Goal: Information Seeking & Learning: Learn about a topic

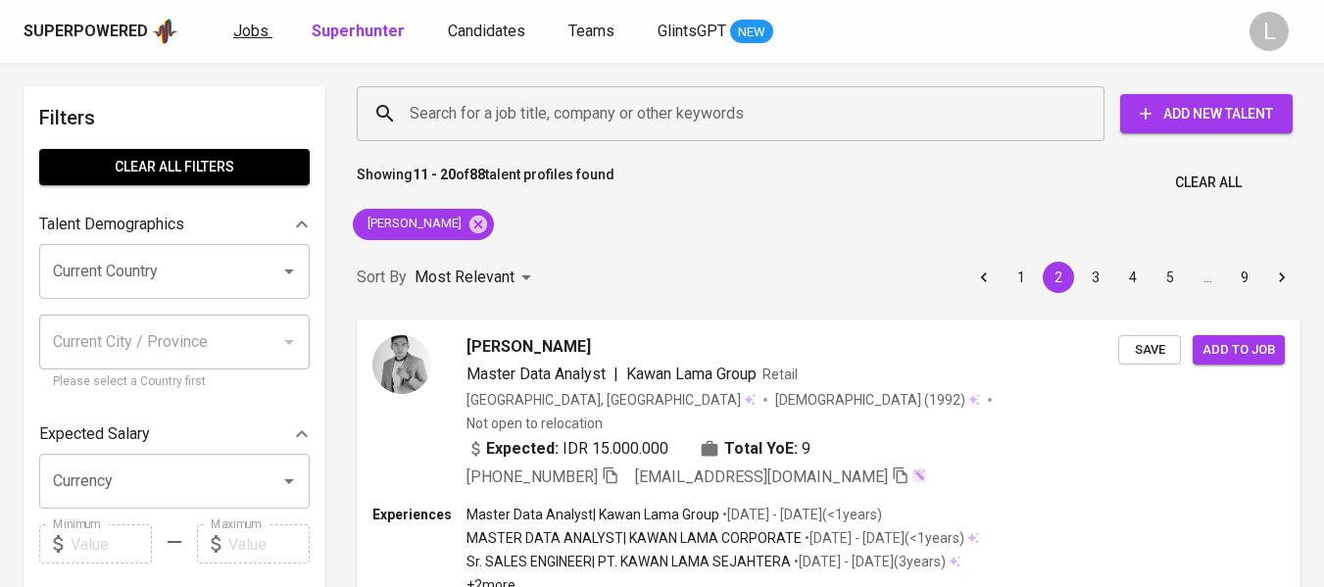
click at [235, 43] on link "Jobs" at bounding box center [252, 32] width 39 height 25
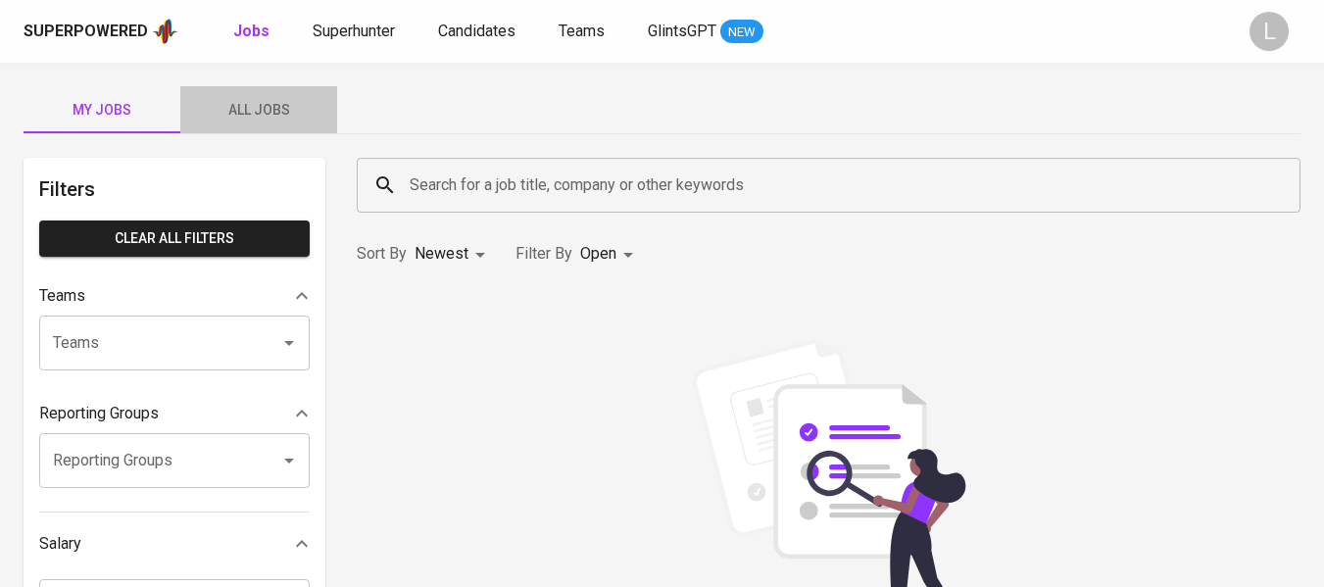
click at [250, 105] on span "All Jobs" at bounding box center [258, 110] width 133 height 25
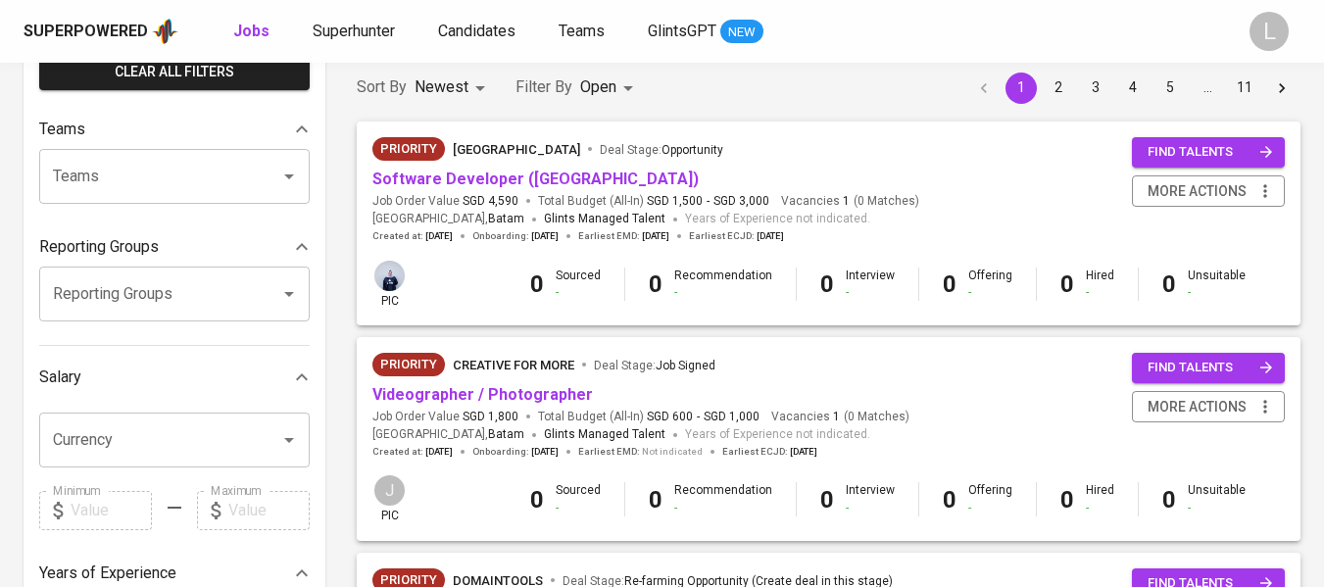
scroll to position [167, 0]
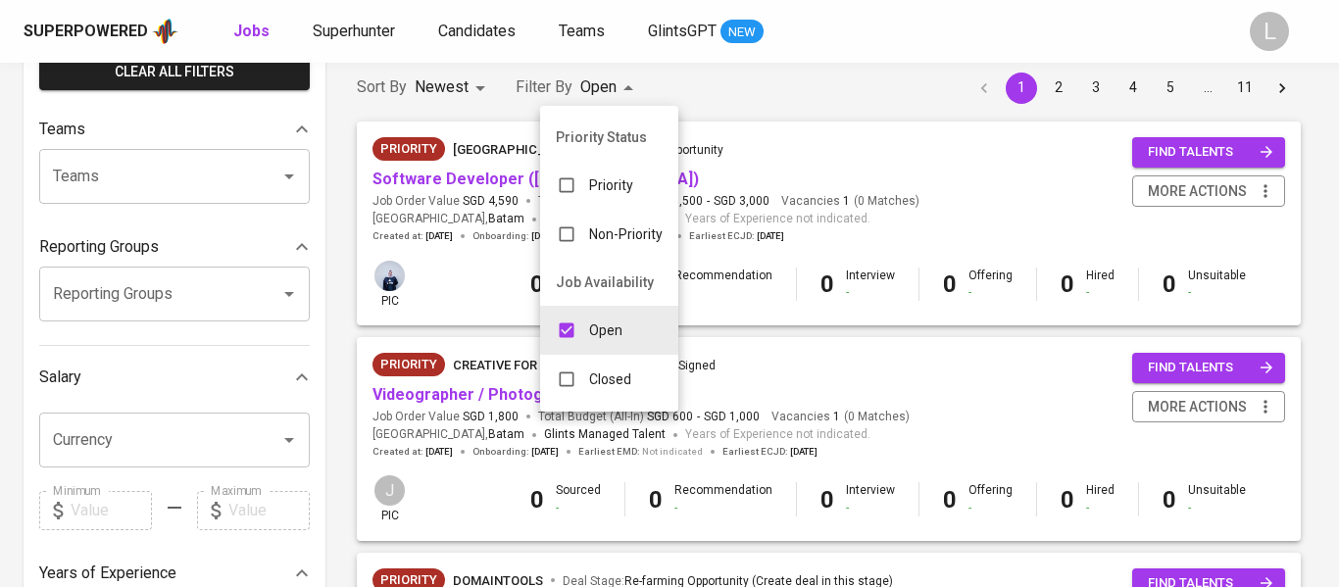
click at [596, 377] on p "Closed" at bounding box center [610, 379] width 42 height 20
type input "OPEN,CLOSE"
checkbox input "true"
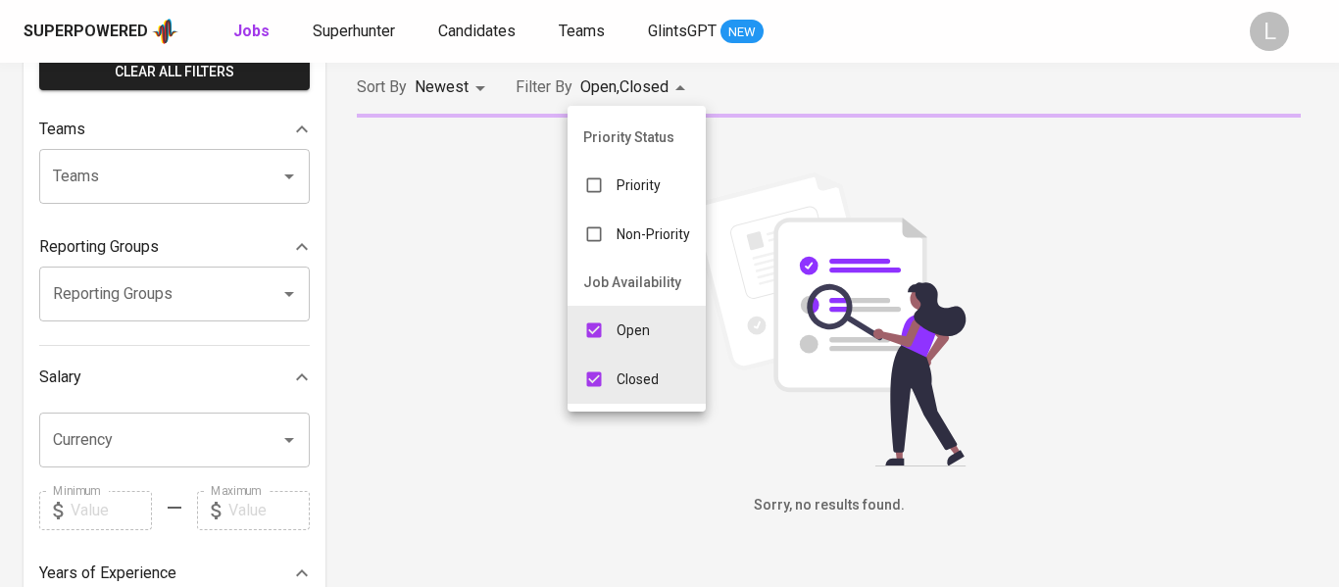
click at [640, 328] on p "Open" at bounding box center [632, 330] width 33 height 20
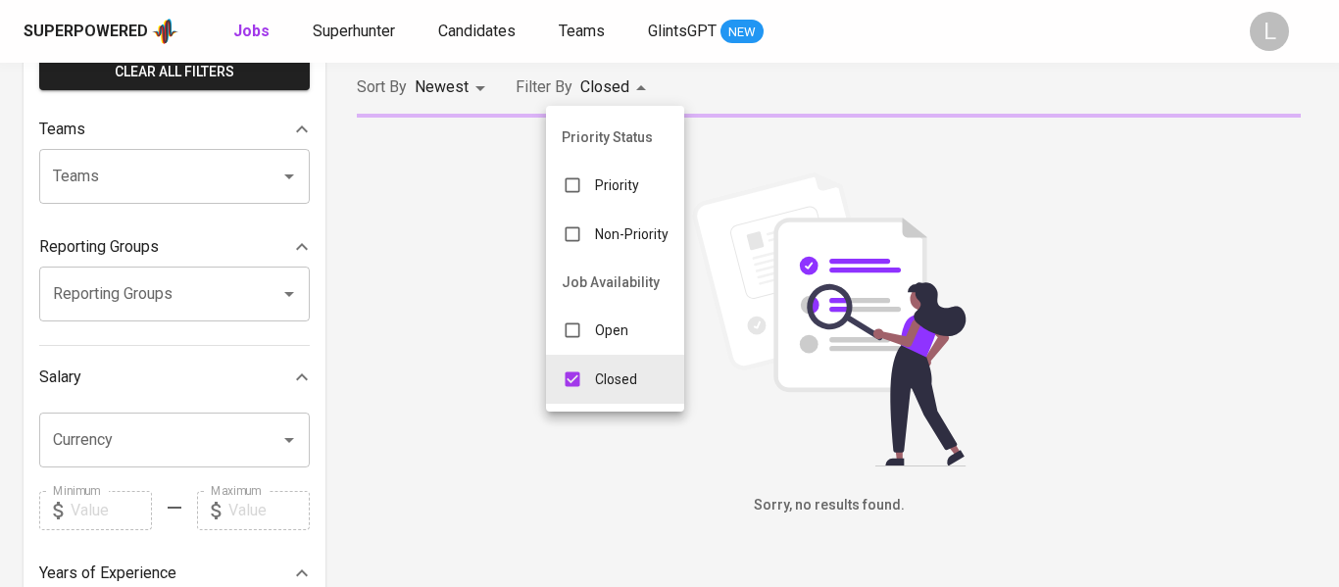
type input "CLOSE"
checkbox input "false"
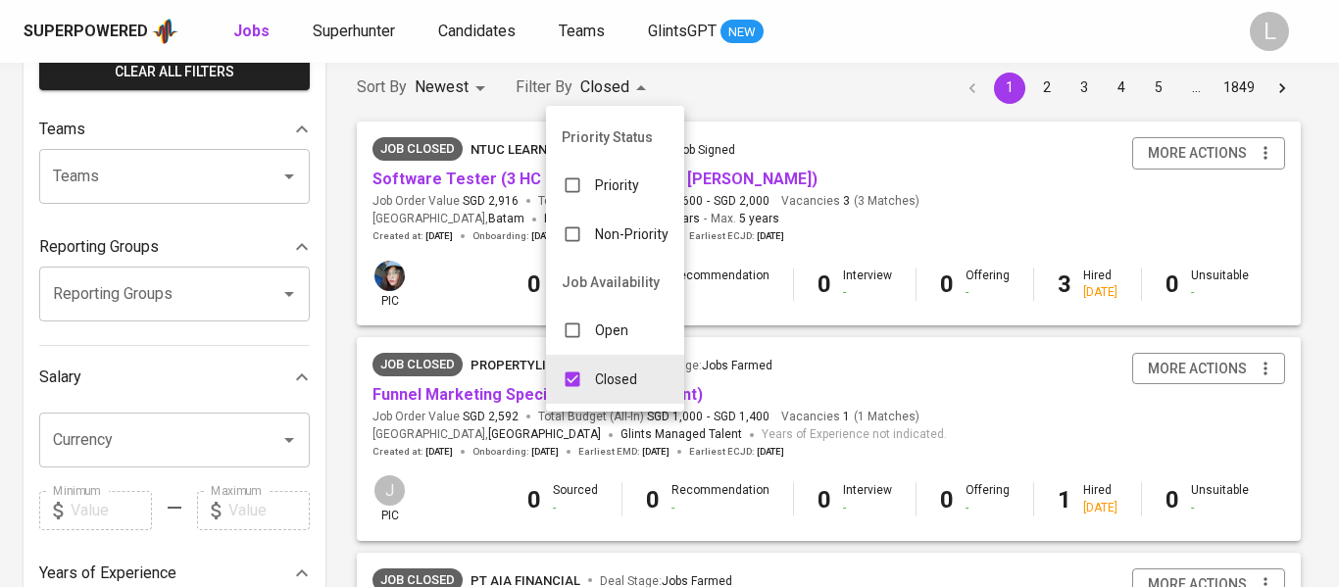
click at [923, 361] on div at bounding box center [669, 293] width 1339 height 587
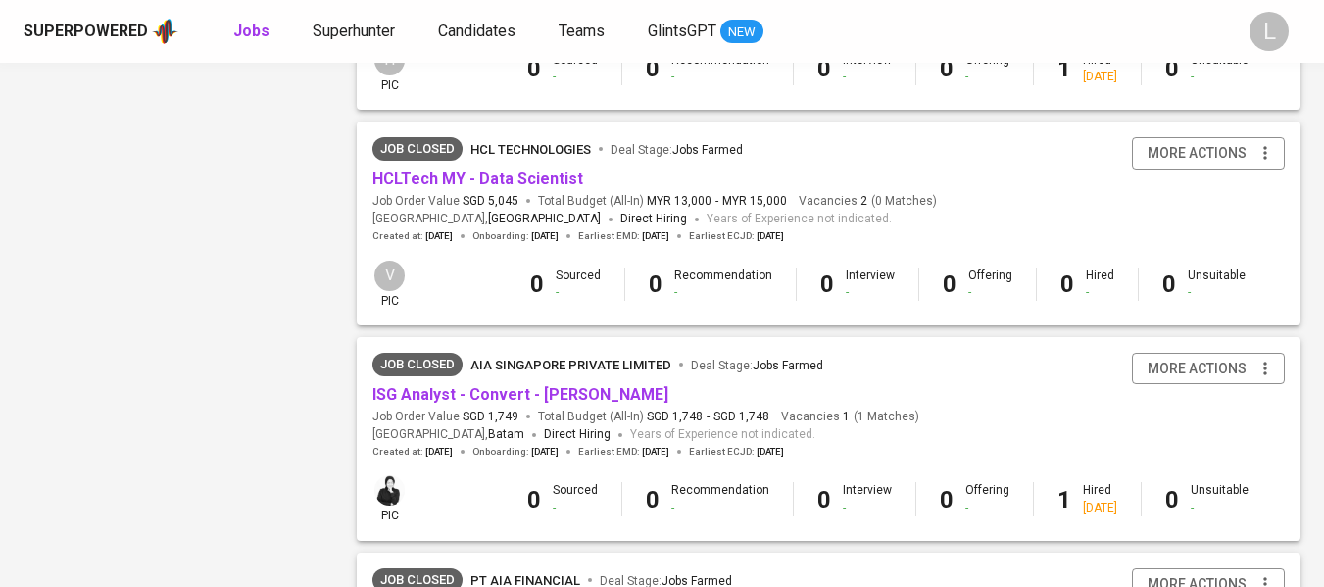
scroll to position [1461, 0]
drag, startPoint x: 467, startPoint y: 136, endPoint x: 587, endPoint y: 169, distance: 123.9
click at [587, 169] on div "Job Closed HCL Technologies Deal Stage : Jobs Farmed HCLTech MY - Data Scientis…" at bounding box center [829, 189] width 944 height 137
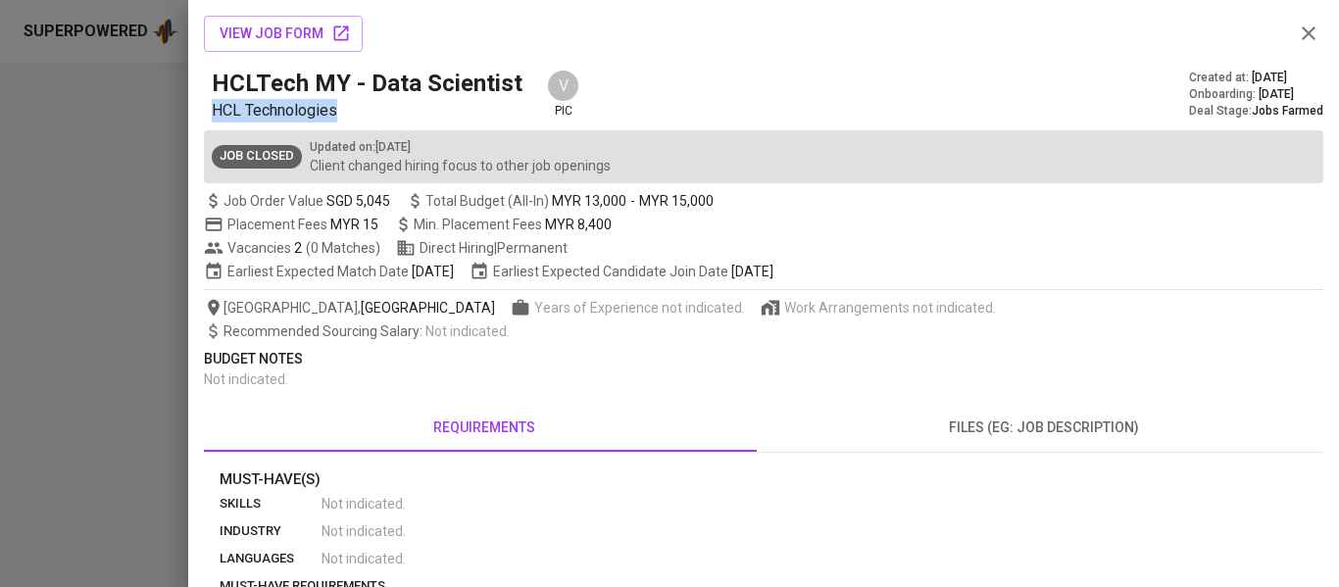
drag, startPoint x: 341, startPoint y: 114, endPoint x: 211, endPoint y: 114, distance: 130.4
click at [211, 114] on div "HCLTech MY - Data Scientist HCL Technologies V pic Created at : [DATE] Onboardi…" at bounding box center [763, 95] width 1119 height 55
copy span "HCL Technologies"
click at [1297, 25] on icon "button" at bounding box center [1309, 34] width 24 height 24
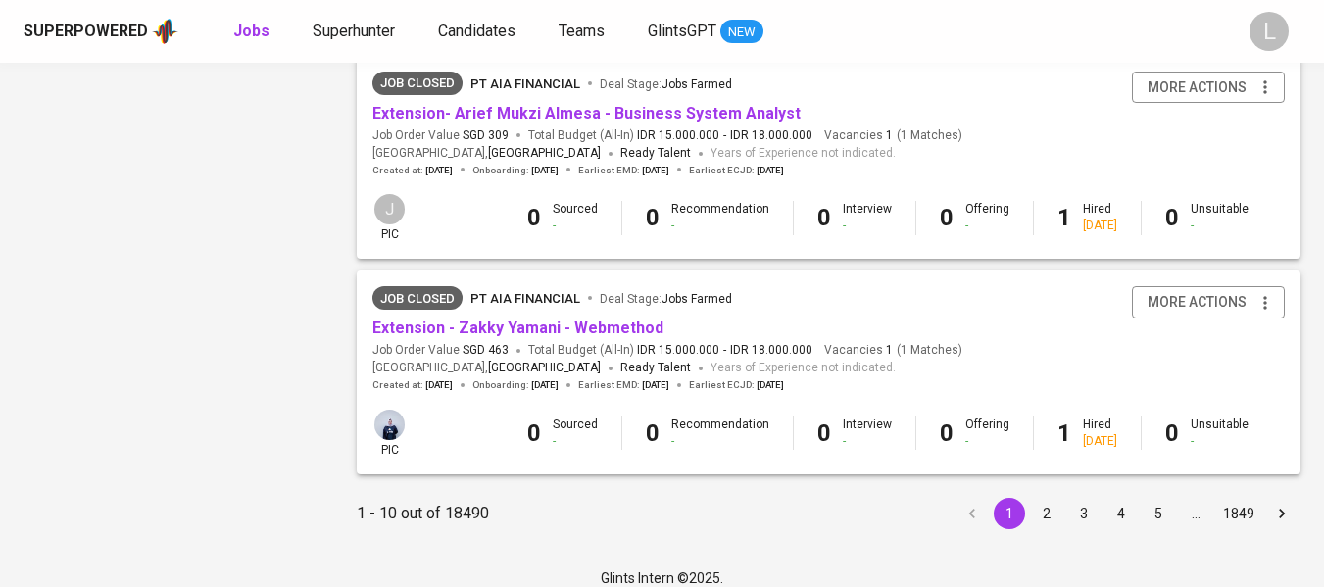
scroll to position [1983, 0]
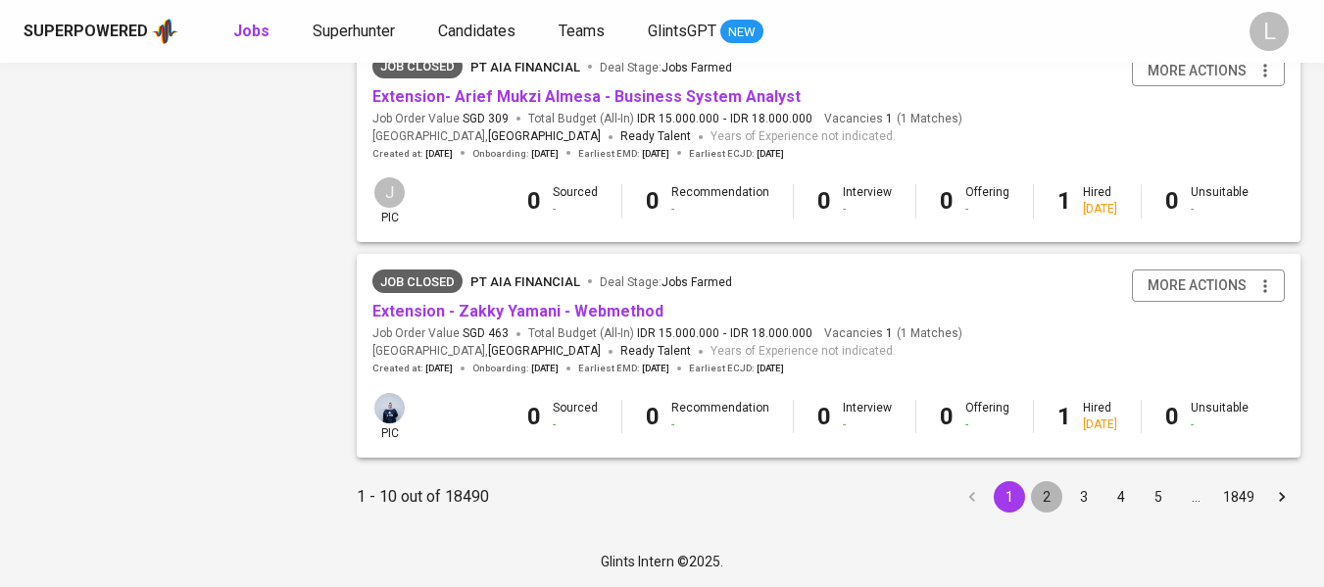
click at [1042, 497] on button "2" at bounding box center [1046, 496] width 31 height 31
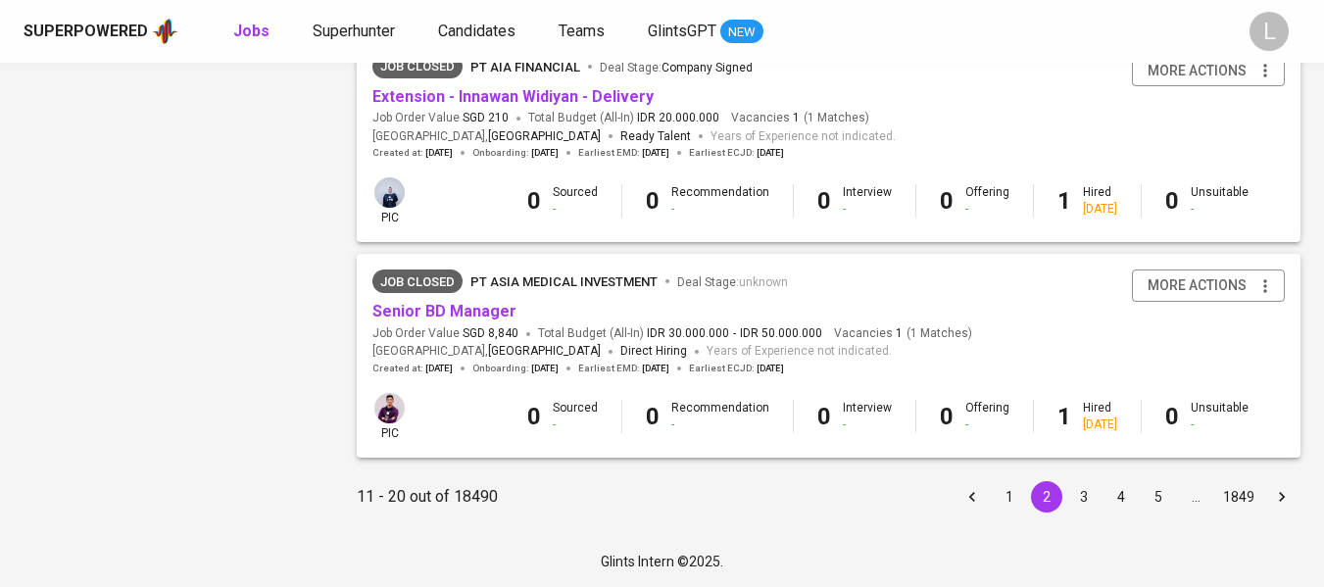
scroll to position [1982, 0]
copy div "PT Asia Medical Investment"
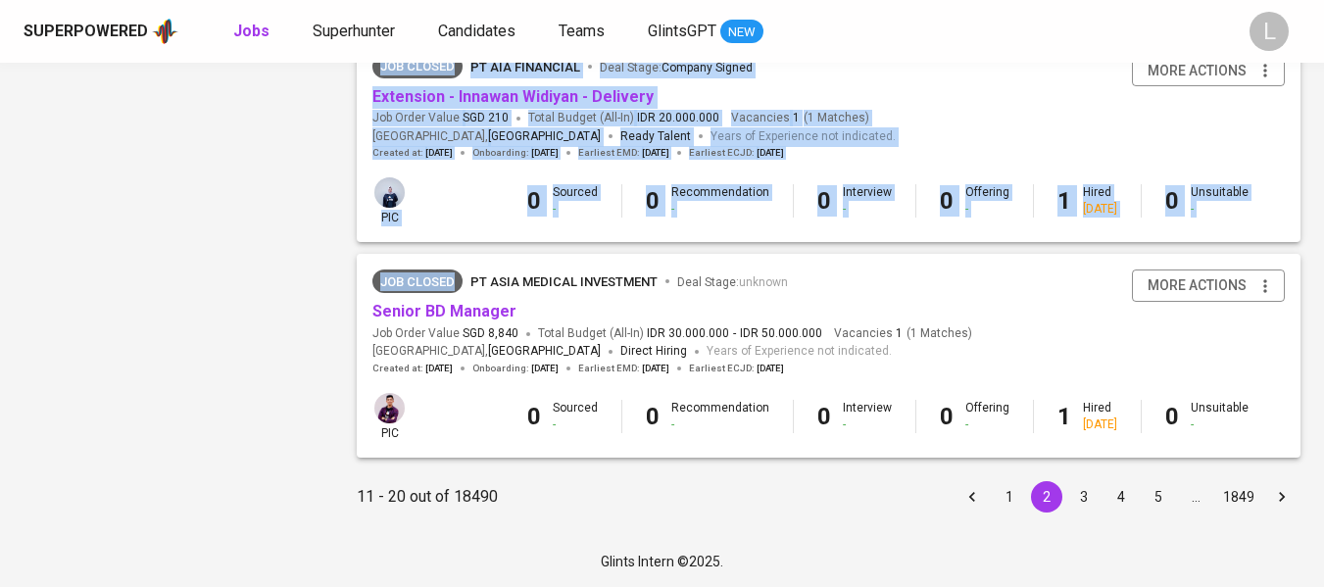
drag, startPoint x: 469, startPoint y: 277, endPoint x: 137, endPoint y: 266, distance: 332.5
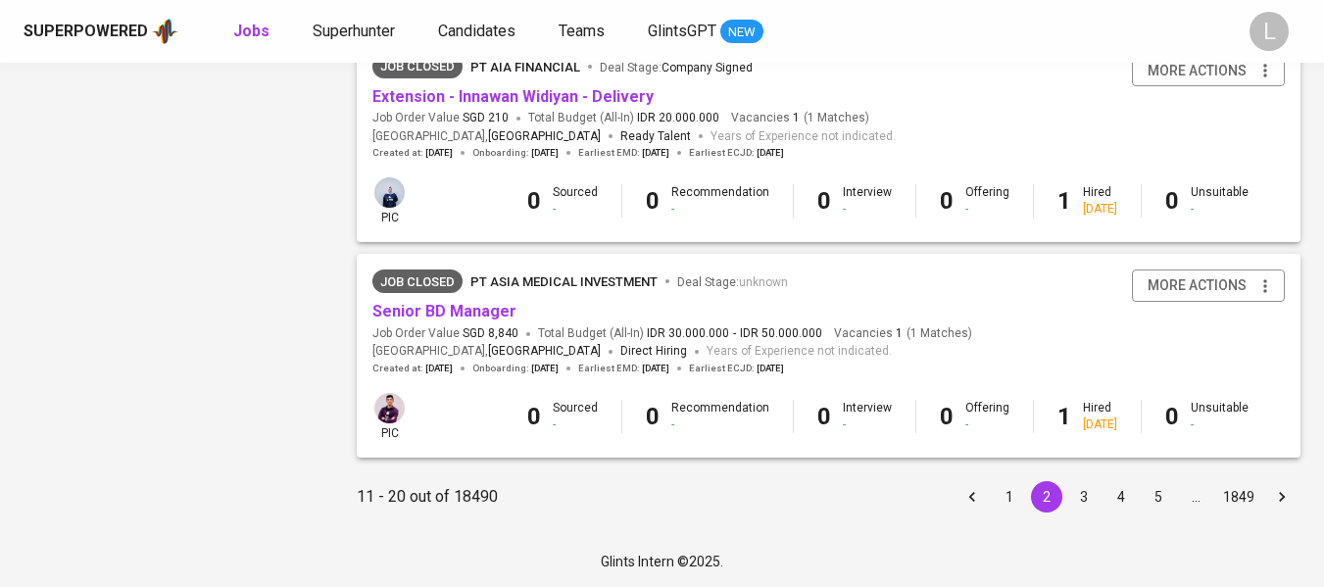
click at [1090, 484] on button "3" at bounding box center [1083, 496] width 31 height 31
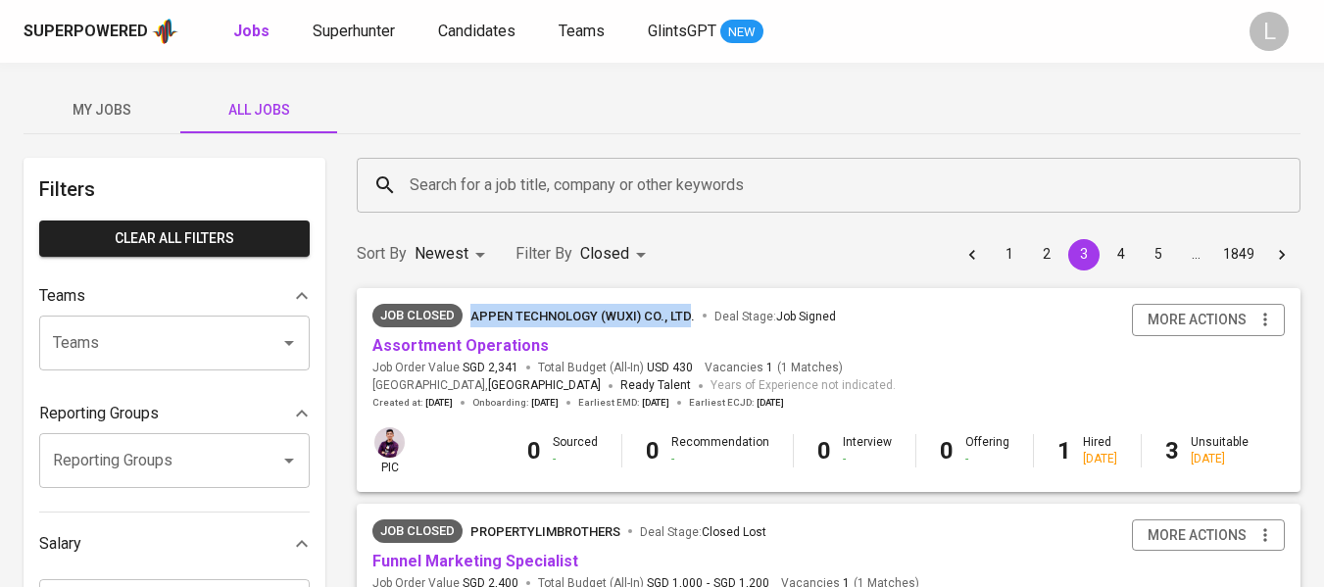
copy span "Appen Technology (Wuxi) Co., Ltd"
drag, startPoint x: 467, startPoint y: 323, endPoint x: 752, endPoint y: 253, distance: 292.9
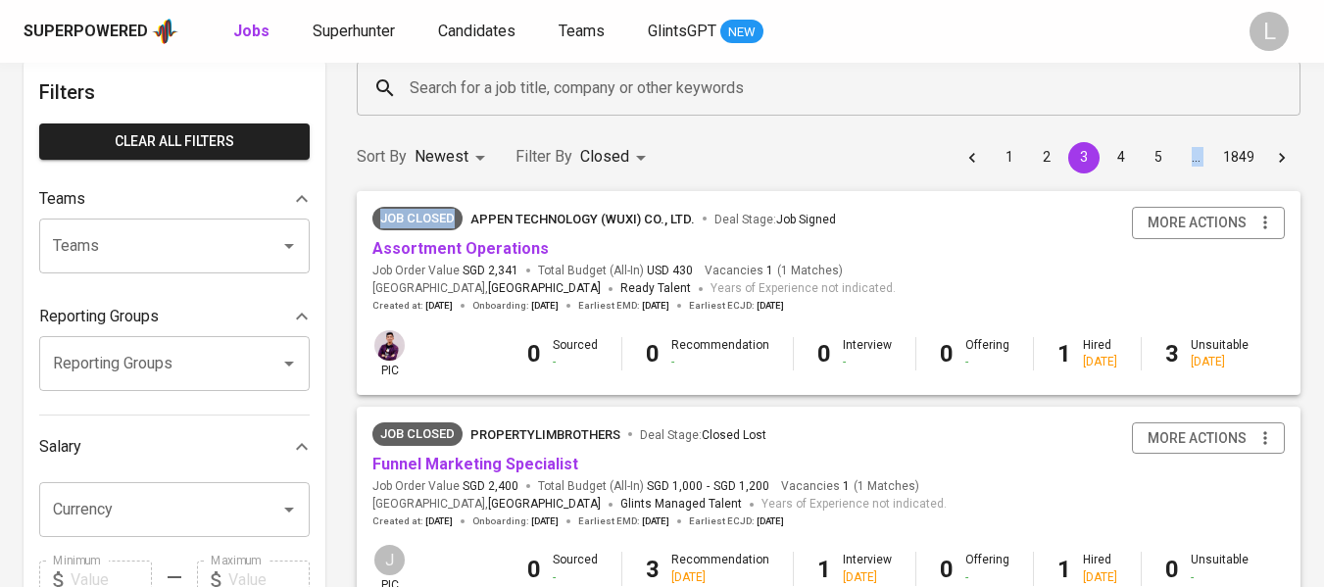
scroll to position [98, 0]
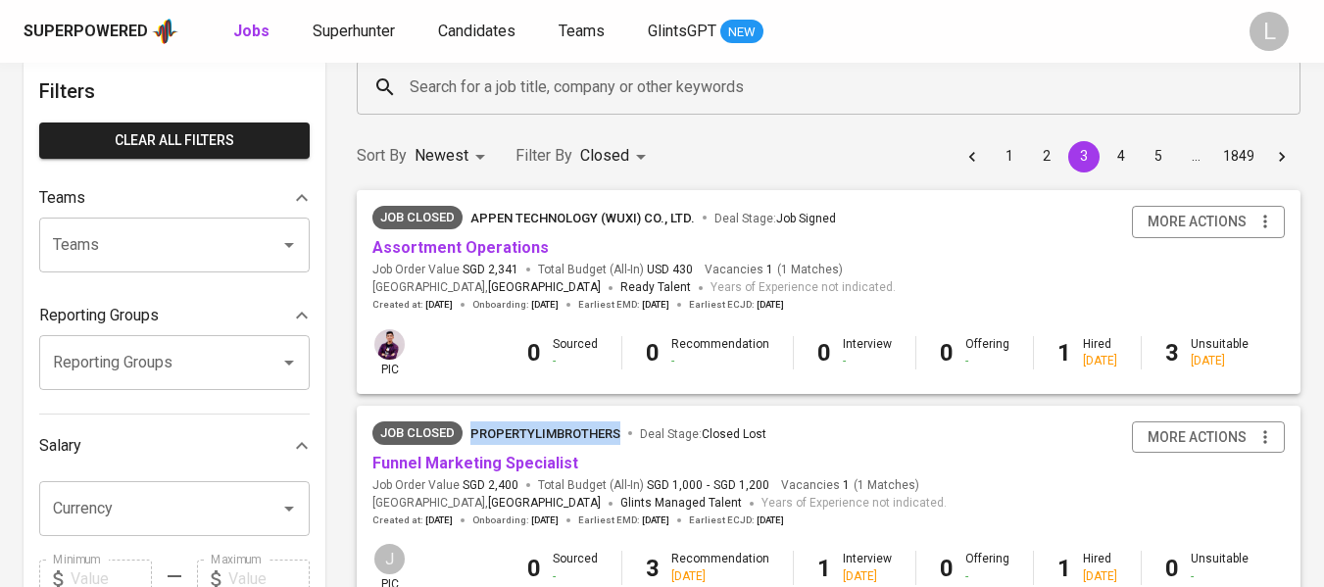
drag, startPoint x: 468, startPoint y: 427, endPoint x: 622, endPoint y: 436, distance: 154.1
click at [622, 436] on span "Job Closed PropertyLimBrothers Deal Stage : Closed Lost" at bounding box center [659, 433] width 574 height 24
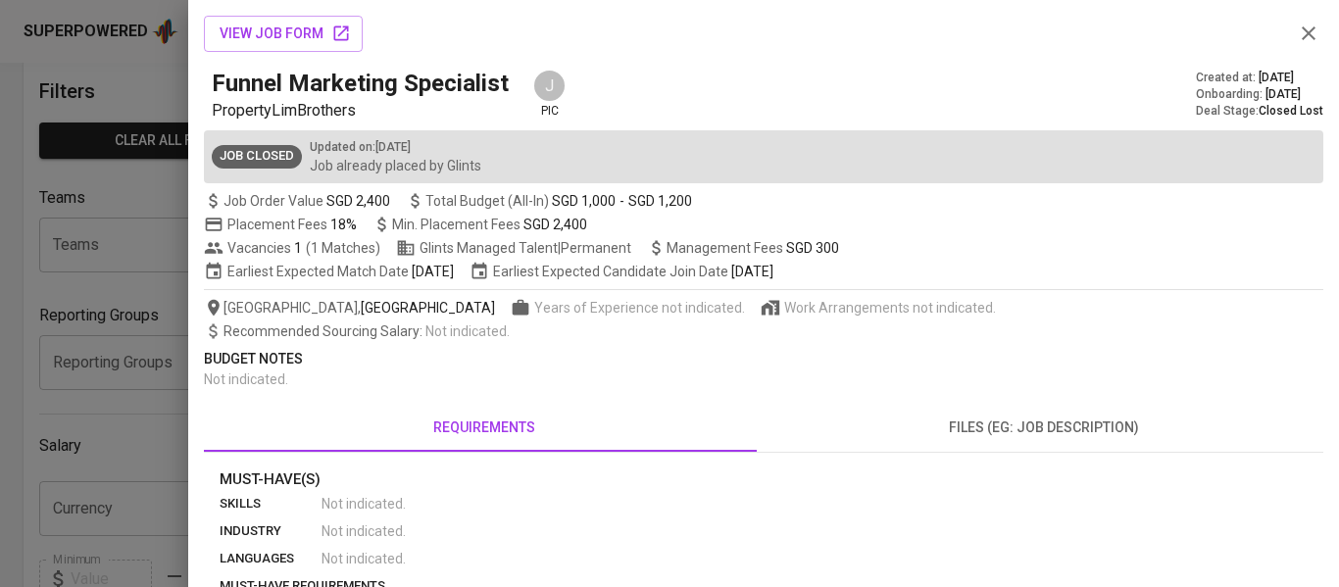
click at [1297, 30] on icon "button" at bounding box center [1309, 34] width 24 height 24
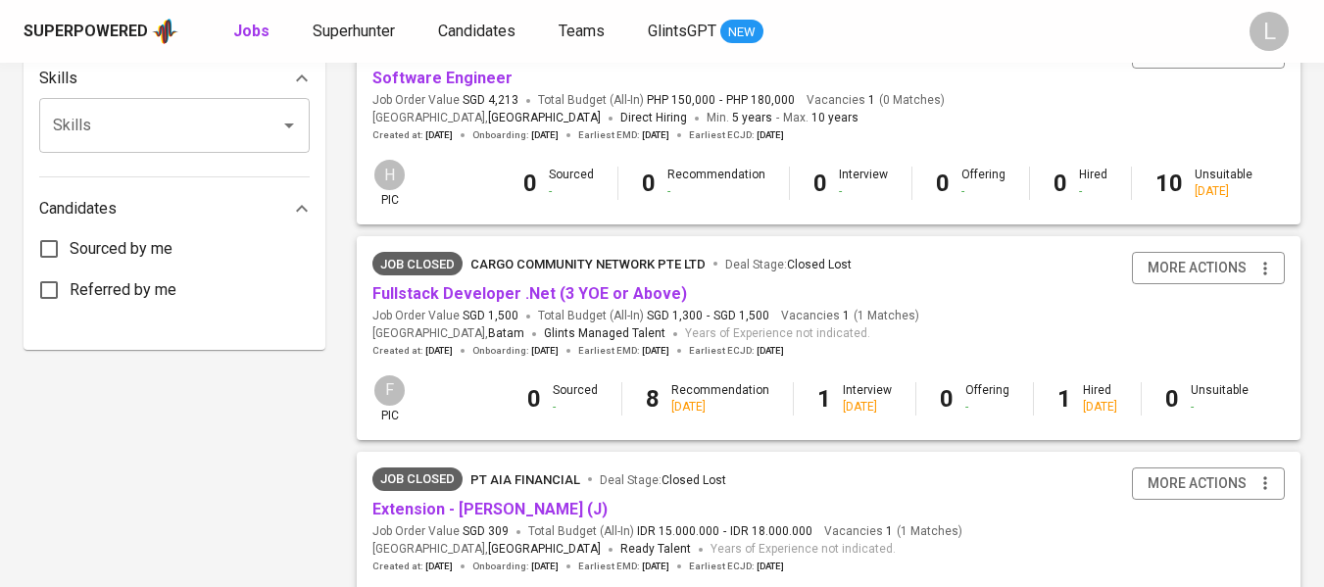
scroll to position [918, 0]
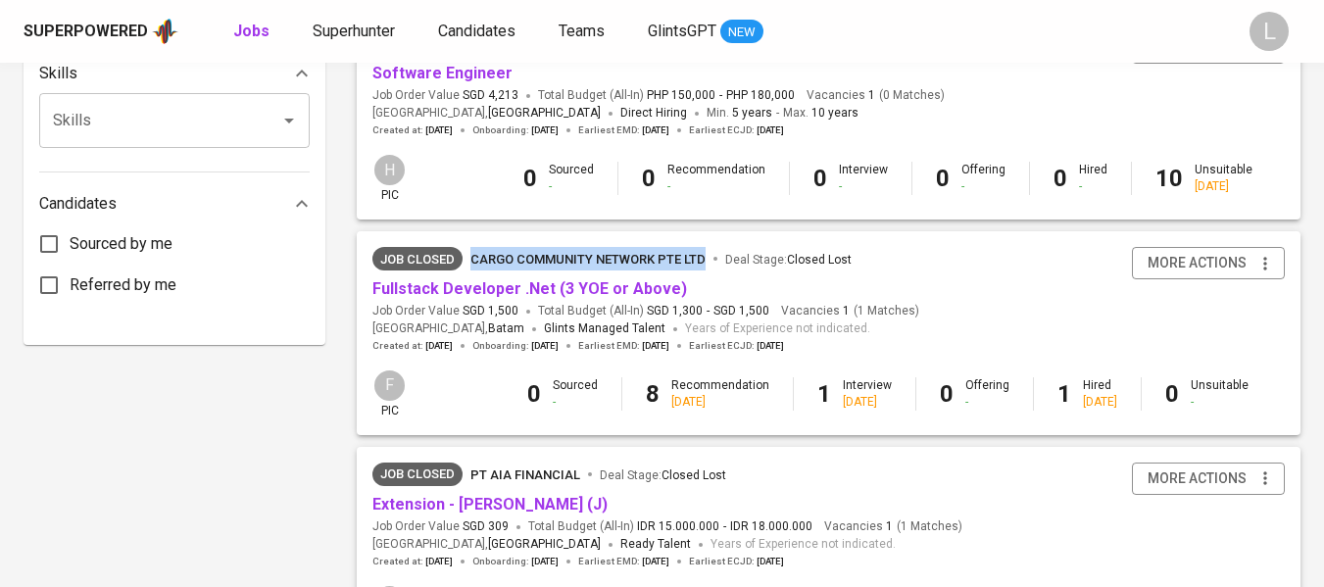
copy span "cargo community network pte ltd"
drag, startPoint x: 467, startPoint y: 267, endPoint x: 716, endPoint y: 271, distance: 250.0
click at [716, 271] on span "Job Closed cargo community network pte ltd Deal Stage : Closed Lost" at bounding box center [645, 259] width 547 height 24
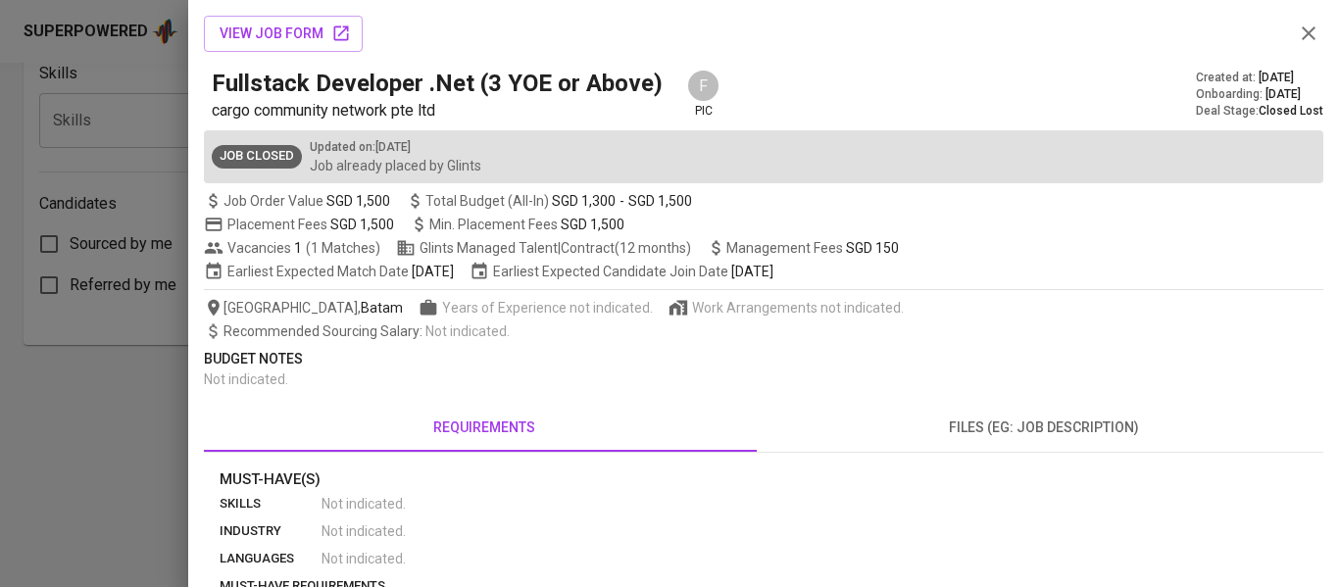
click at [11, 426] on div at bounding box center [669, 293] width 1339 height 587
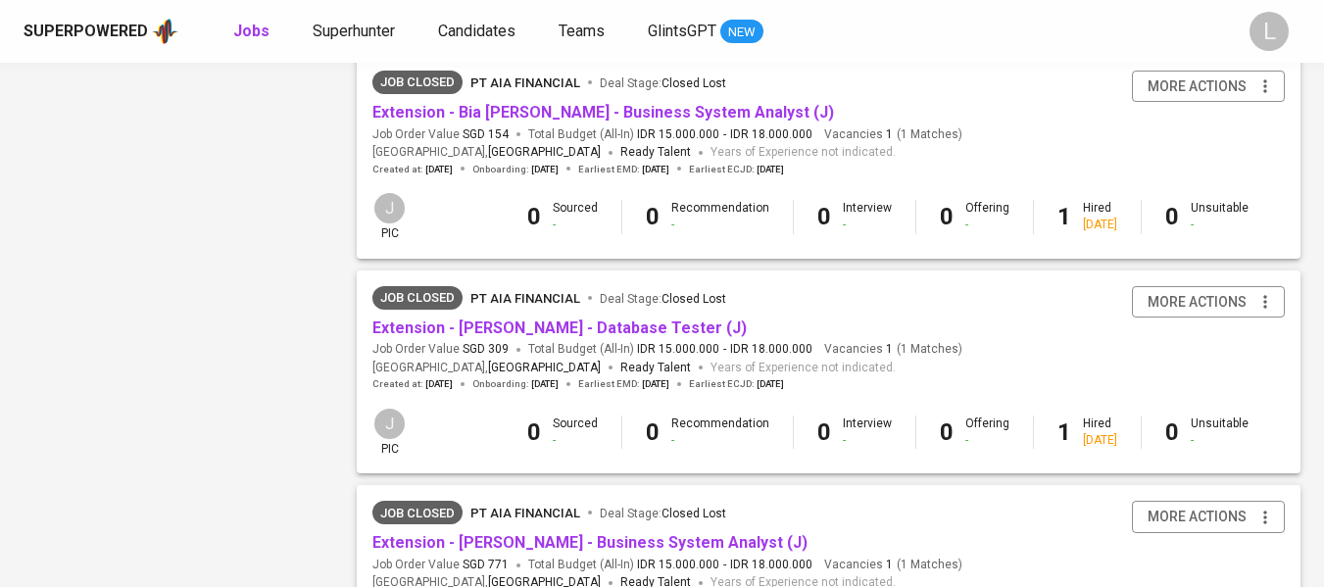
scroll to position [1982, 0]
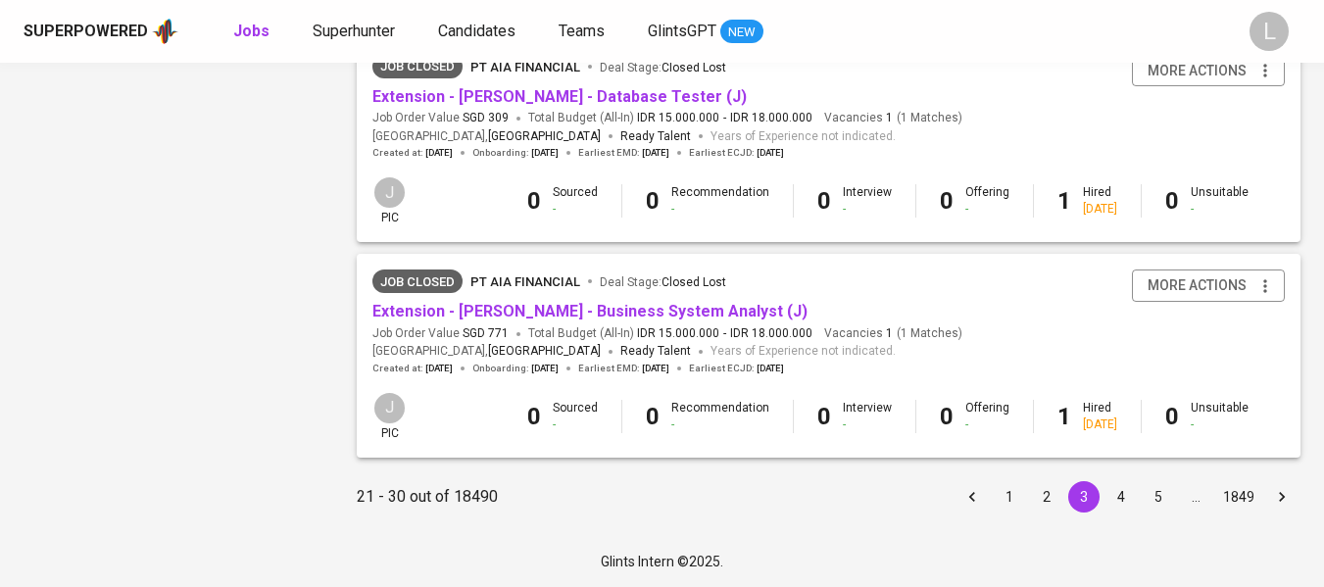
click at [1116, 488] on button "4" at bounding box center [1121, 496] width 31 height 31
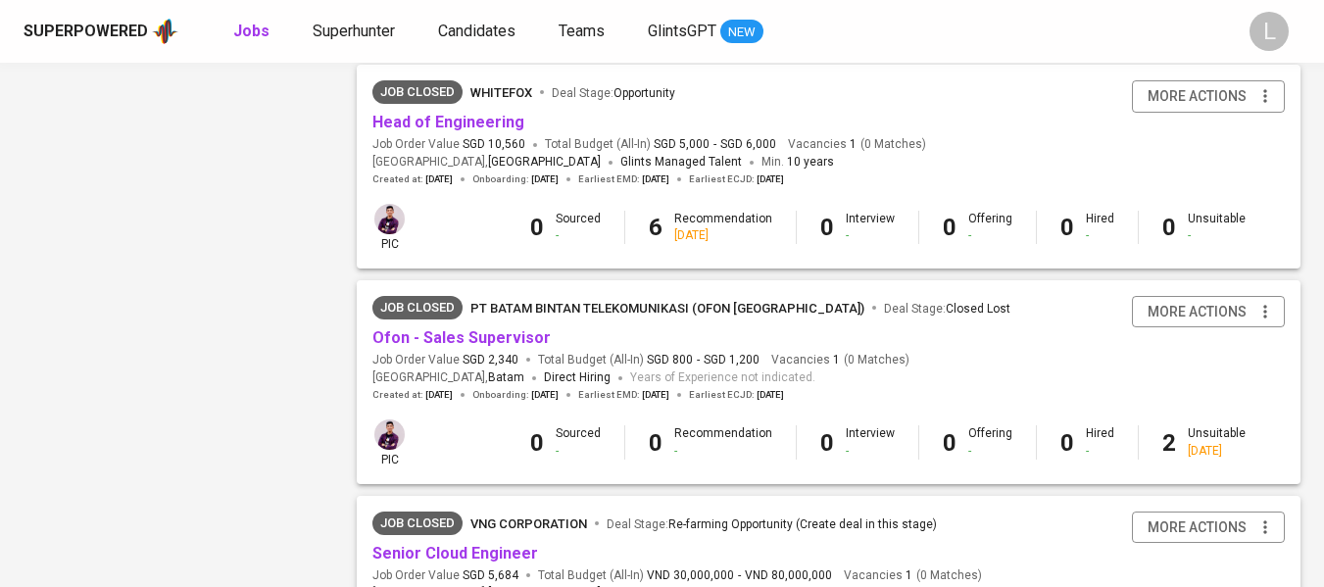
scroll to position [1372, 0]
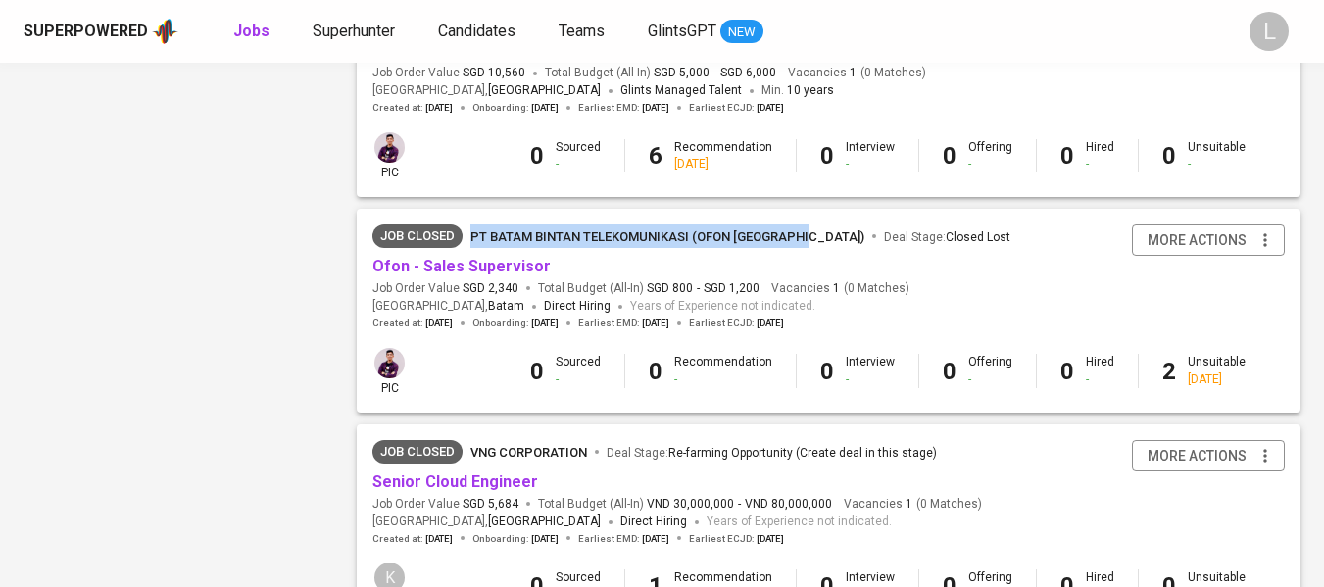
copy span "PT Batam Bintan Telekomunikasi (Ofon [GEOGRAPHIC_DATA])"
drag, startPoint x: 468, startPoint y: 237, endPoint x: 806, endPoint y: 252, distance: 337.5
click at [806, 248] on span "Job Closed PT Batam Bintan Telekomunikasi (Ofon [GEOGRAPHIC_DATA]) Deal Stage :…" at bounding box center [691, 236] width 638 height 24
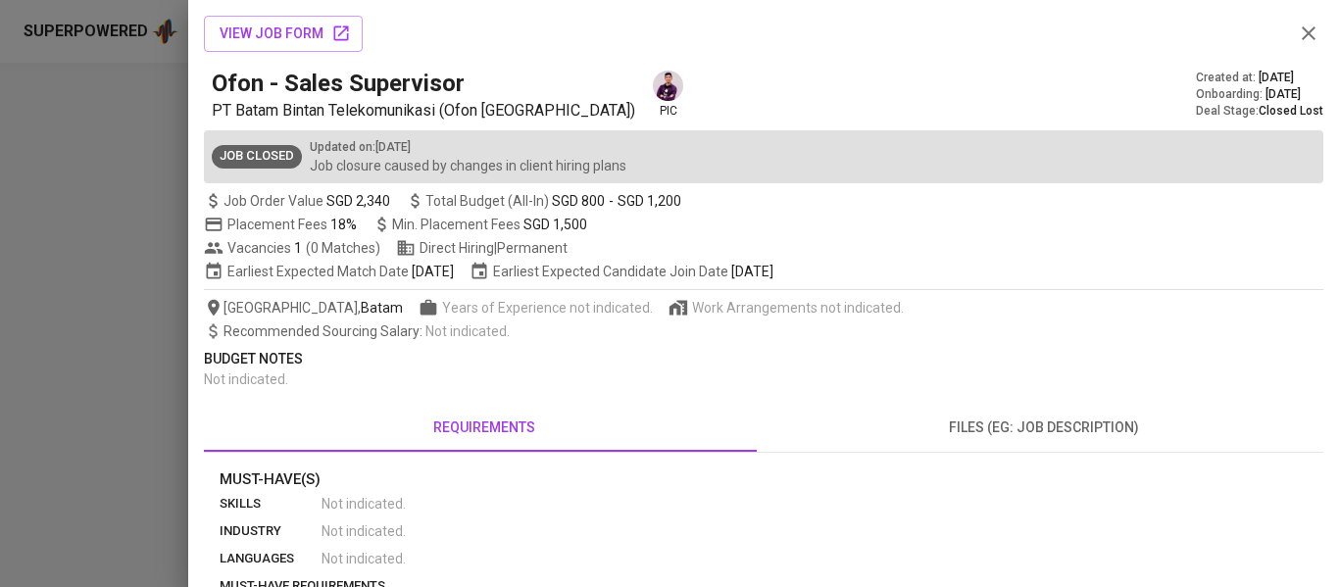
click at [137, 449] on div at bounding box center [669, 293] width 1339 height 587
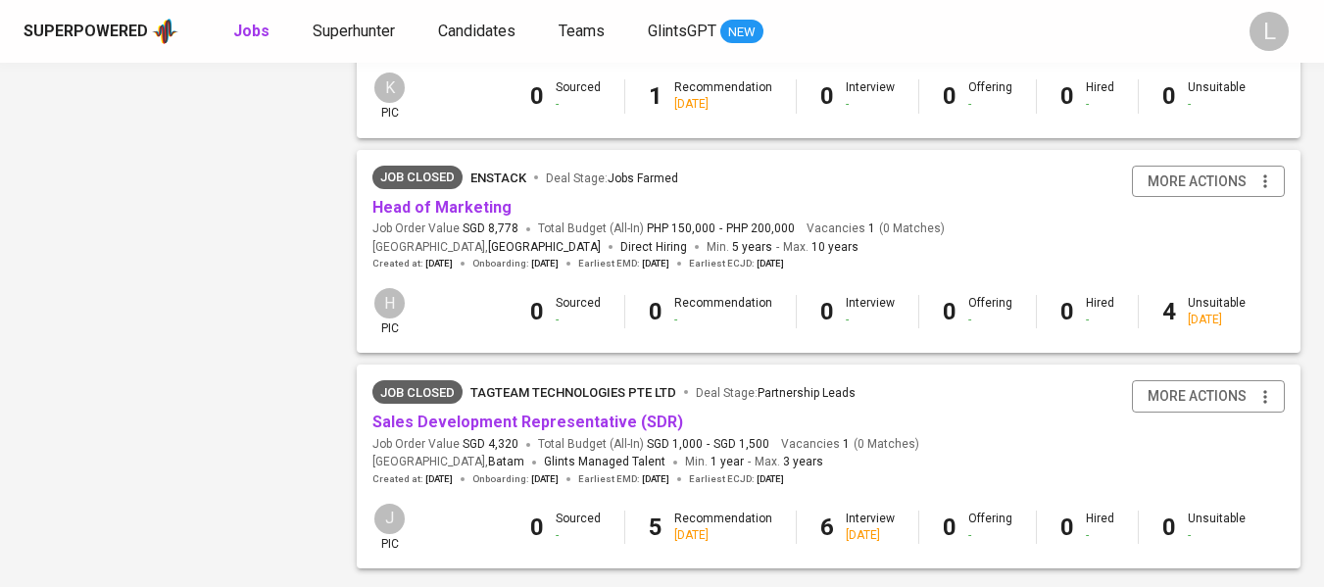
scroll to position [1960, 0]
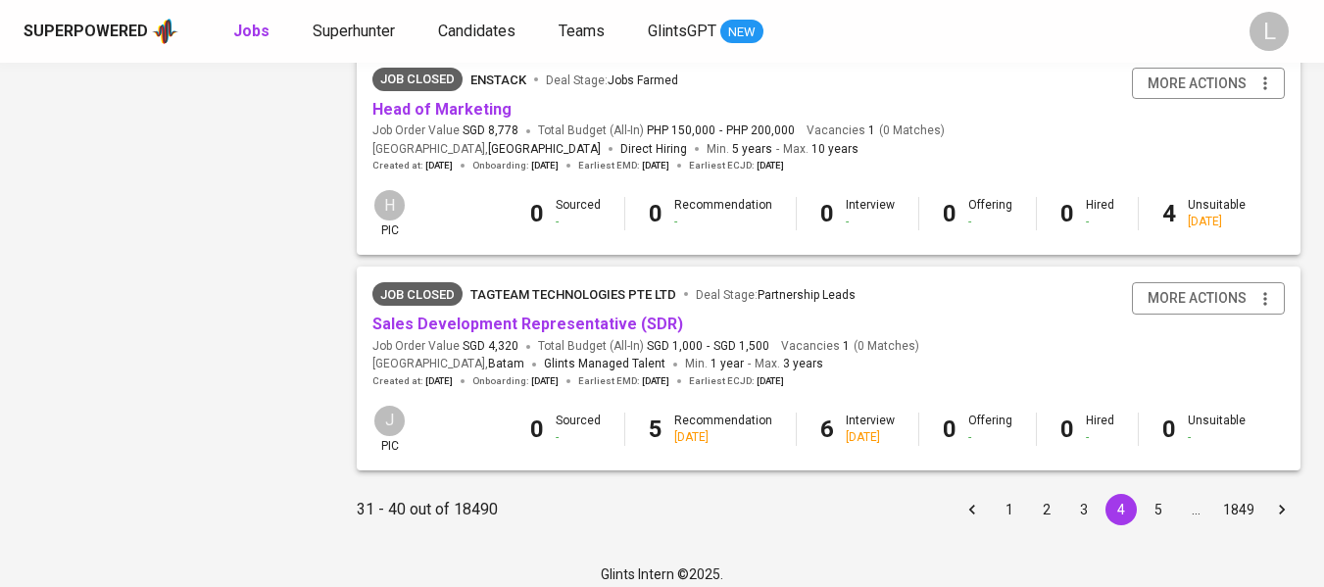
click at [1159, 524] on button "5" at bounding box center [1158, 509] width 31 height 31
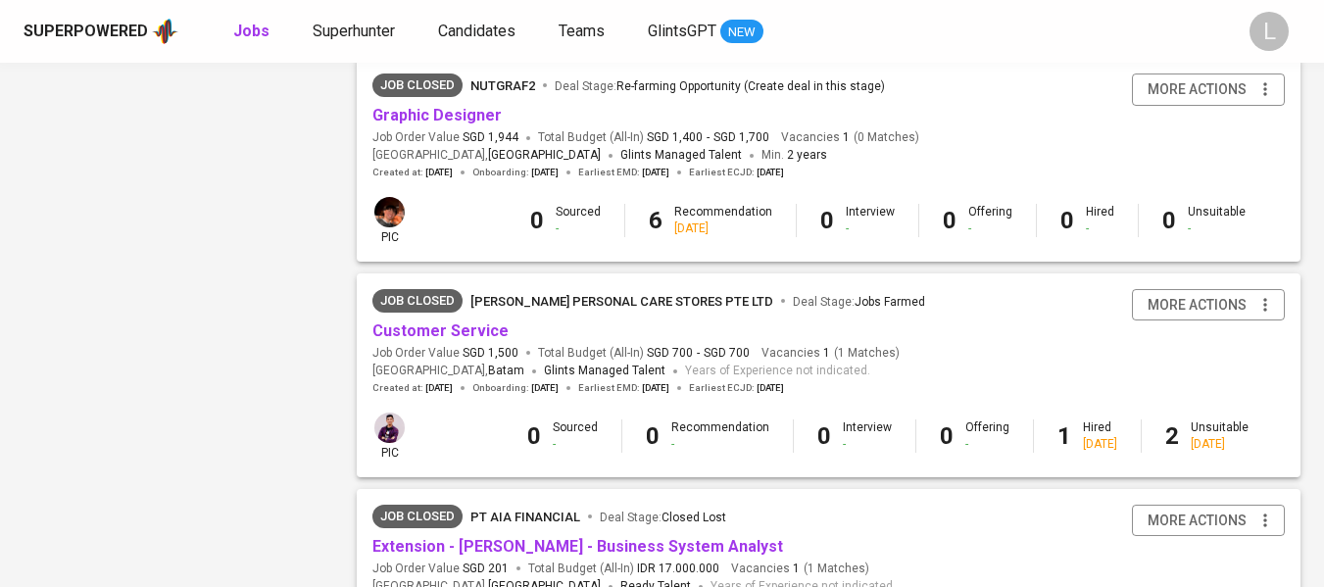
scroll to position [1984, 0]
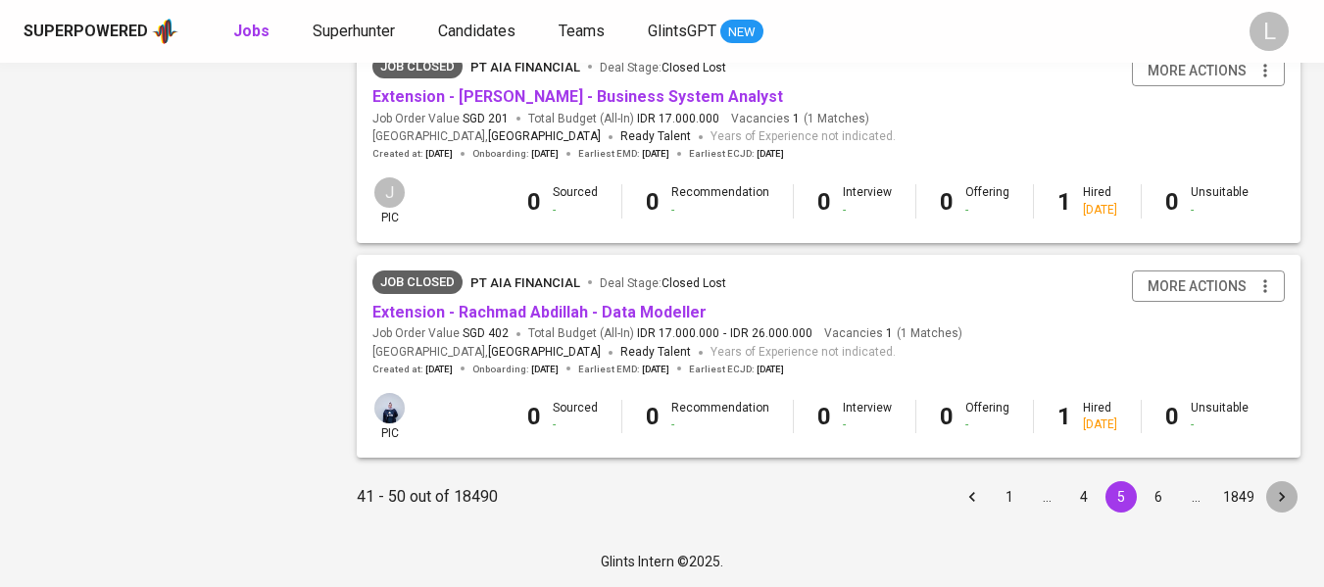
click at [1274, 491] on icon "Go to next page" at bounding box center [1282, 497] width 20 height 20
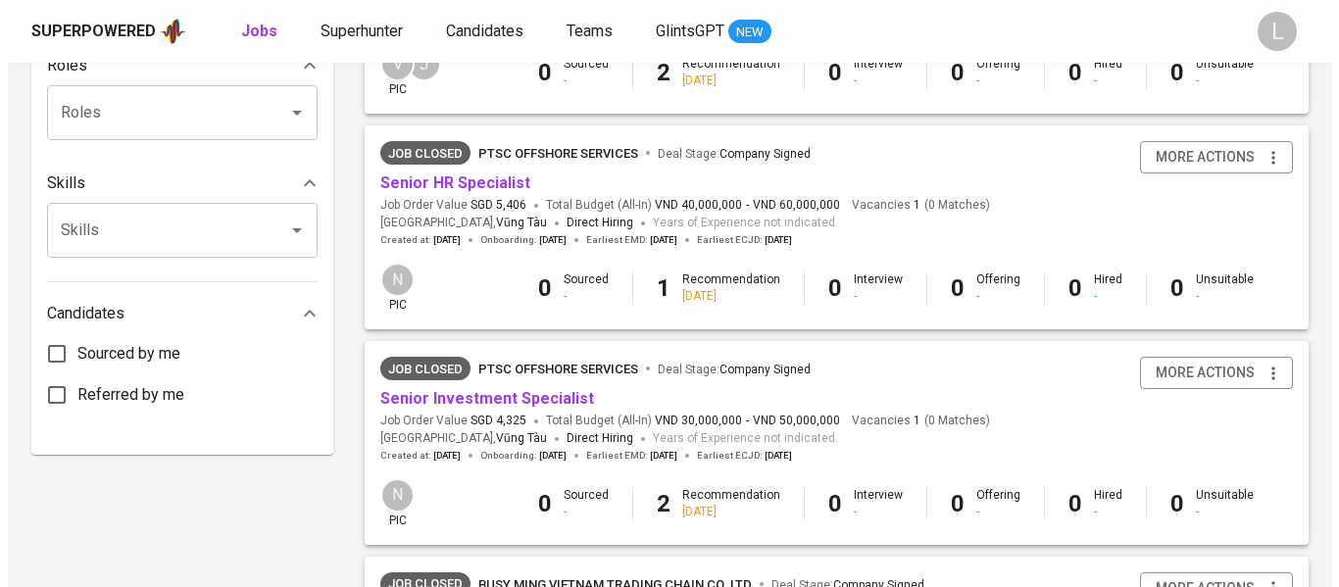
scroll to position [588, 0]
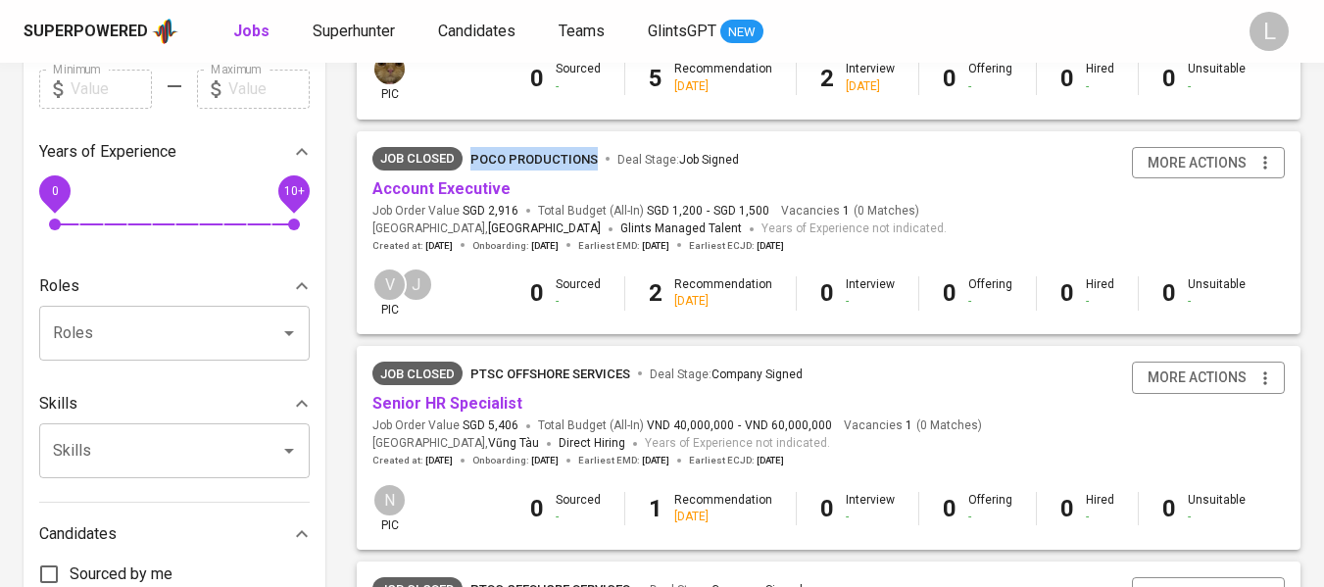
drag, startPoint x: 463, startPoint y: 165, endPoint x: 594, endPoint y: 174, distance: 131.7
click at [594, 174] on div "Job Closed Poco Productions Deal Stage : Job Signed" at bounding box center [659, 162] width 574 height 31
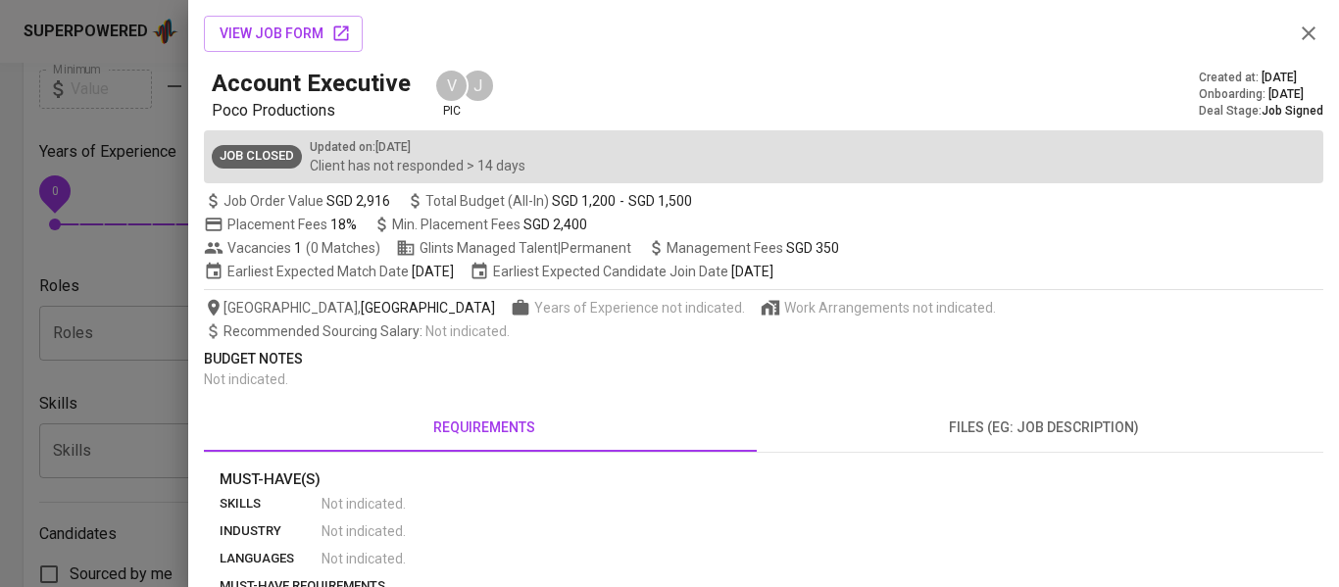
copy span "Poco Productions"
drag, startPoint x: 207, startPoint y: 107, endPoint x: 341, endPoint y: 111, distance: 134.3
click at [341, 111] on div "Account Executive Poco Productions V pic J Created at : [DATE] Onboarding : [DA…" at bounding box center [763, 95] width 1119 height 55
copy span "Poco Productions"
click at [1302, 30] on icon "button" at bounding box center [1309, 33] width 14 height 14
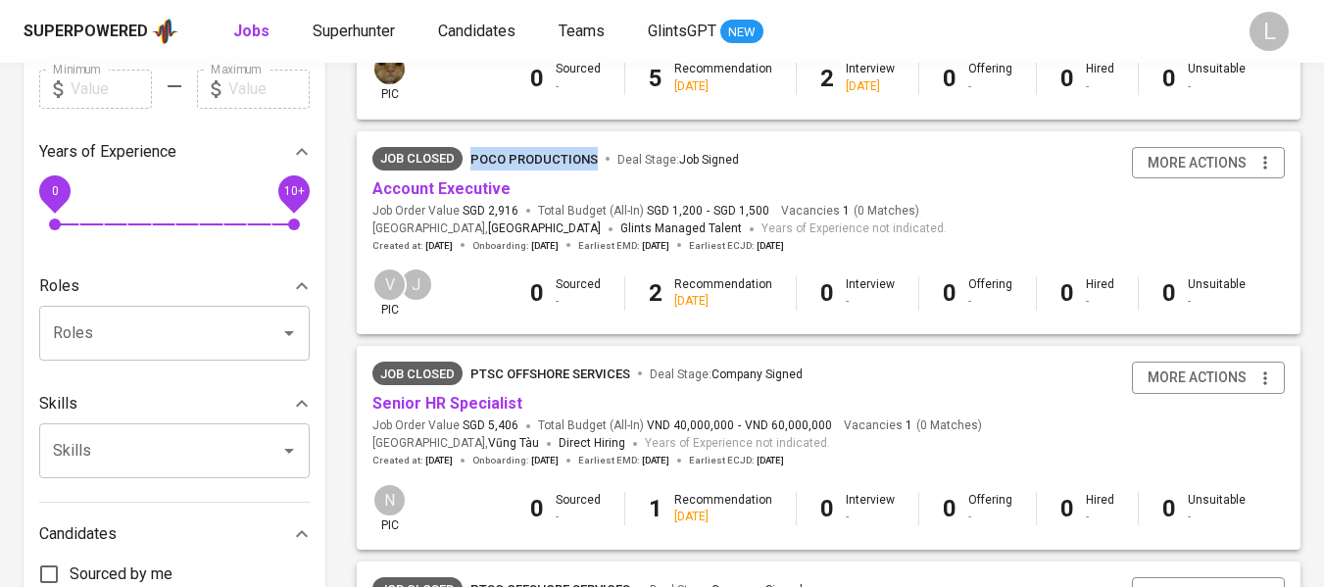
drag, startPoint x: 465, startPoint y: 160, endPoint x: 594, endPoint y: 165, distance: 129.5
click at [594, 165] on span "Job Closed Poco Productions Deal Stage : Job Signed" at bounding box center [659, 159] width 574 height 24
copy span "Poco Productions"
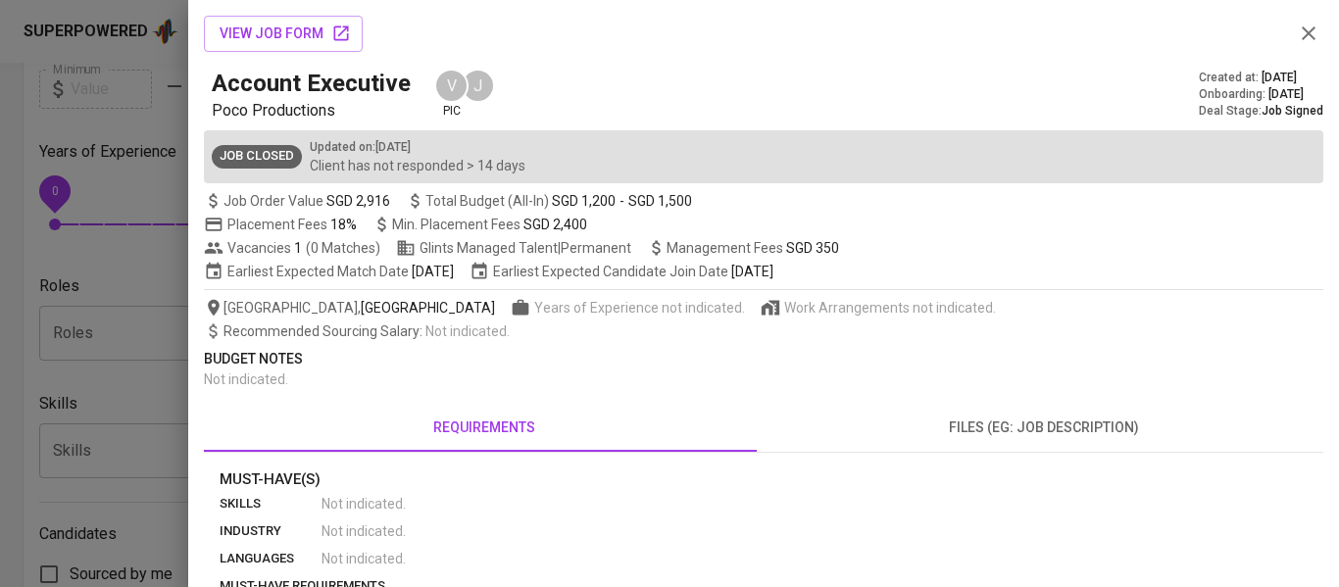
click at [75, 255] on div at bounding box center [669, 293] width 1339 height 587
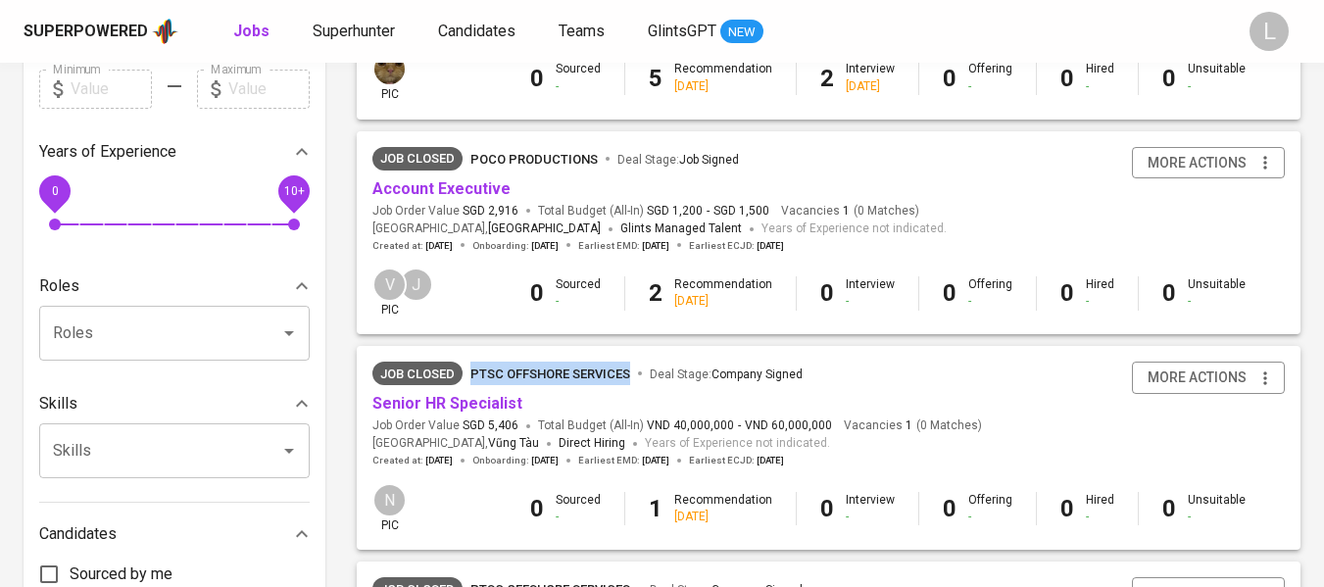
drag, startPoint x: 463, startPoint y: 361, endPoint x: 634, endPoint y: 372, distance: 171.9
click at [634, 372] on div "Job Closed PTSC Offshore Services Deal Stage : Company Signed Senior HR Special…" at bounding box center [829, 414] width 944 height 137
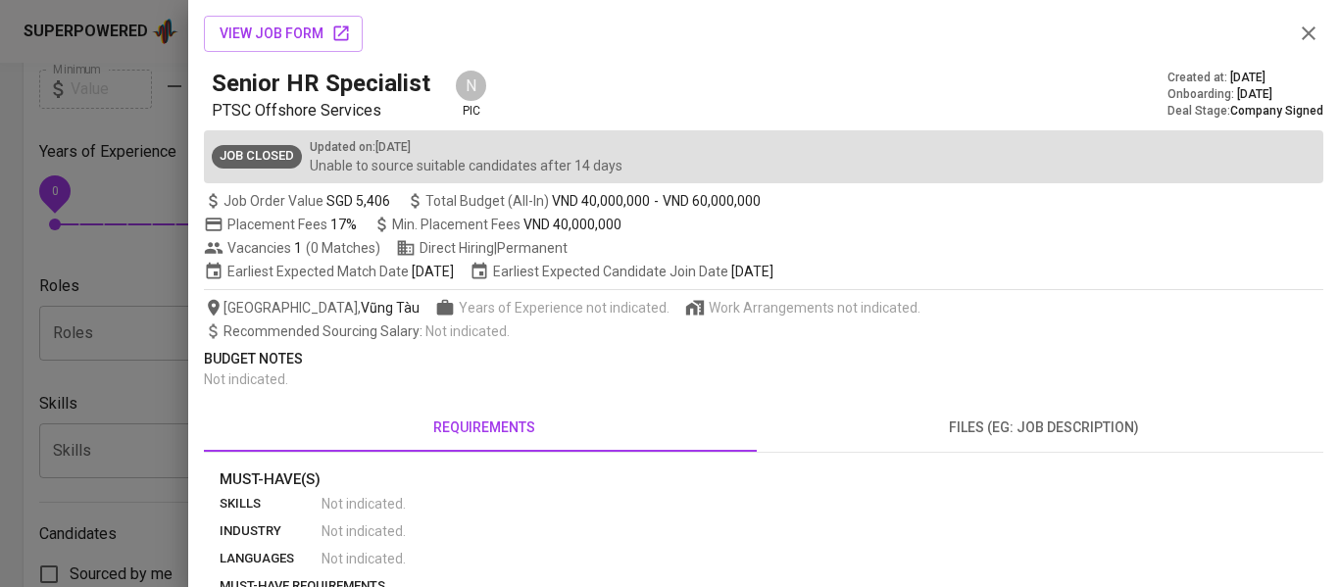
copy span "PTSC Offshore Services"
click at [197, 114] on div "view job form Senior HR Specialist PTSC Offshore Services N pic Created at : [D…" at bounding box center [763, 293] width 1151 height 587
